Goal: Task Accomplishment & Management: Use online tool/utility

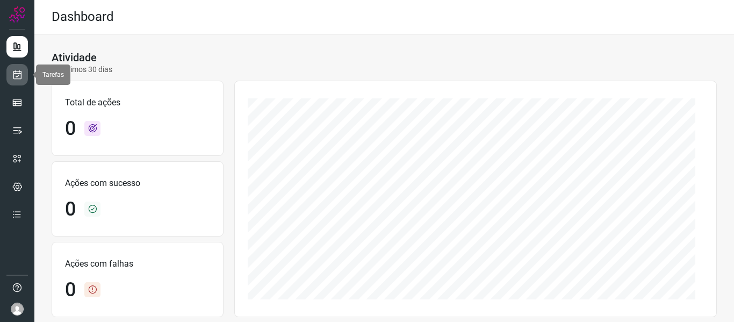
click at [9, 79] on link at bounding box center [16, 74] width 21 height 21
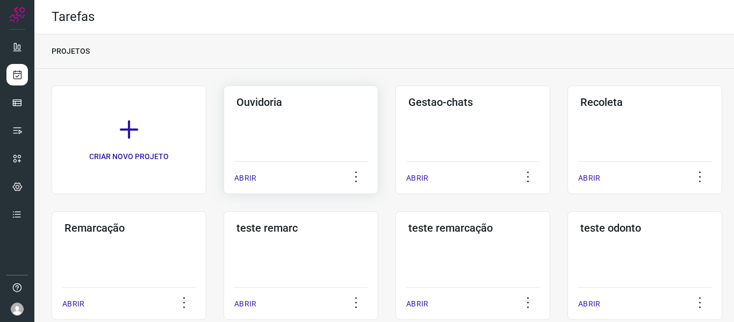
click at [236, 177] on p "ABRIR" at bounding box center [245, 177] width 22 height 11
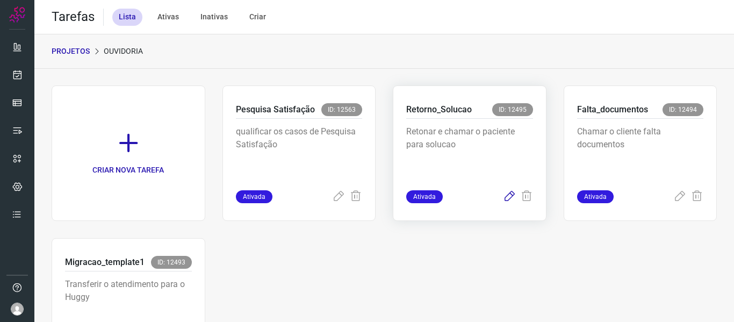
click at [504, 197] on icon at bounding box center [509, 196] width 13 height 13
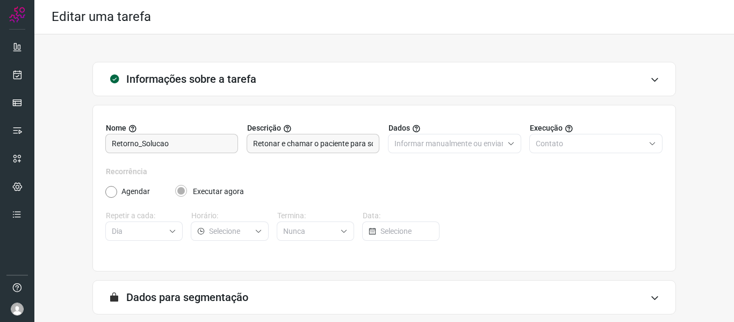
scroll to position [98, 0]
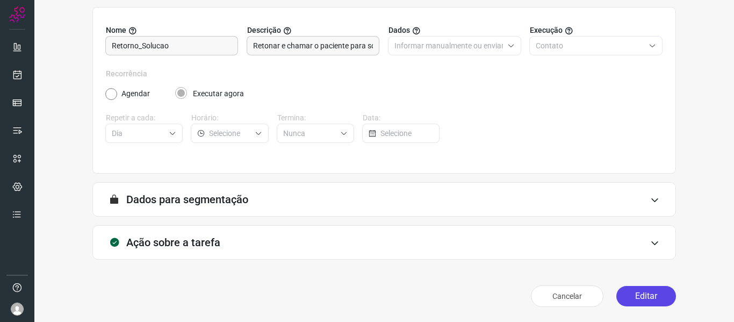
click at [628, 302] on button "Editar" at bounding box center [646, 296] width 60 height 20
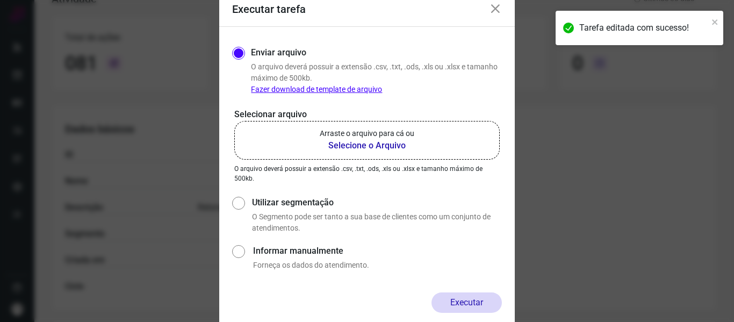
click at [400, 131] on p "Arraste o arquivo para cá ou" at bounding box center [367, 133] width 95 height 11
click at [0, 0] on input "Arraste o arquivo para cá ou Selecione o Arquivo" at bounding box center [0, 0] width 0 height 0
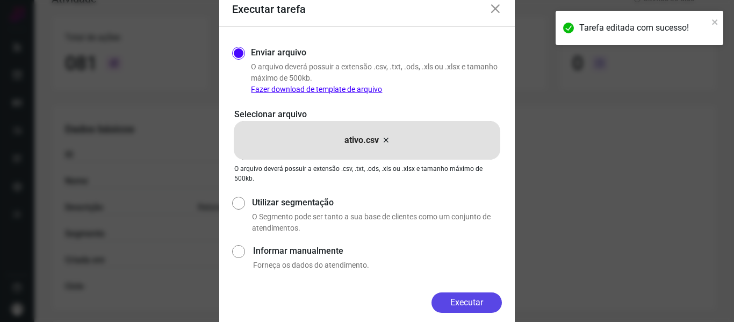
click at [461, 309] on button "Executar" at bounding box center [466, 302] width 70 height 20
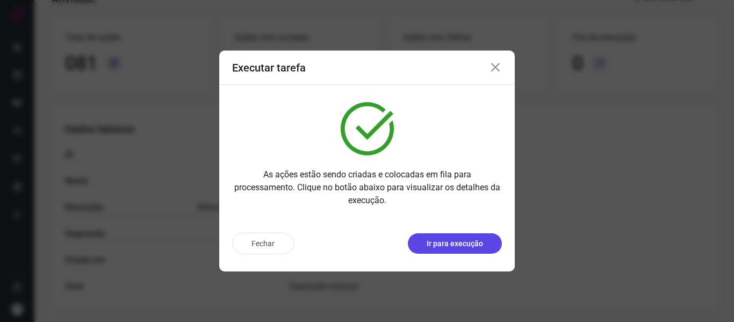
click at [445, 250] on button "Ir para execução" at bounding box center [455, 243] width 94 height 20
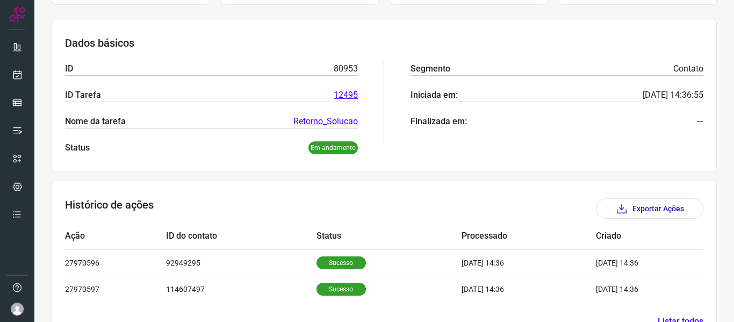
scroll to position [174, 0]
